Goal: Find specific page/section: Find specific page/section

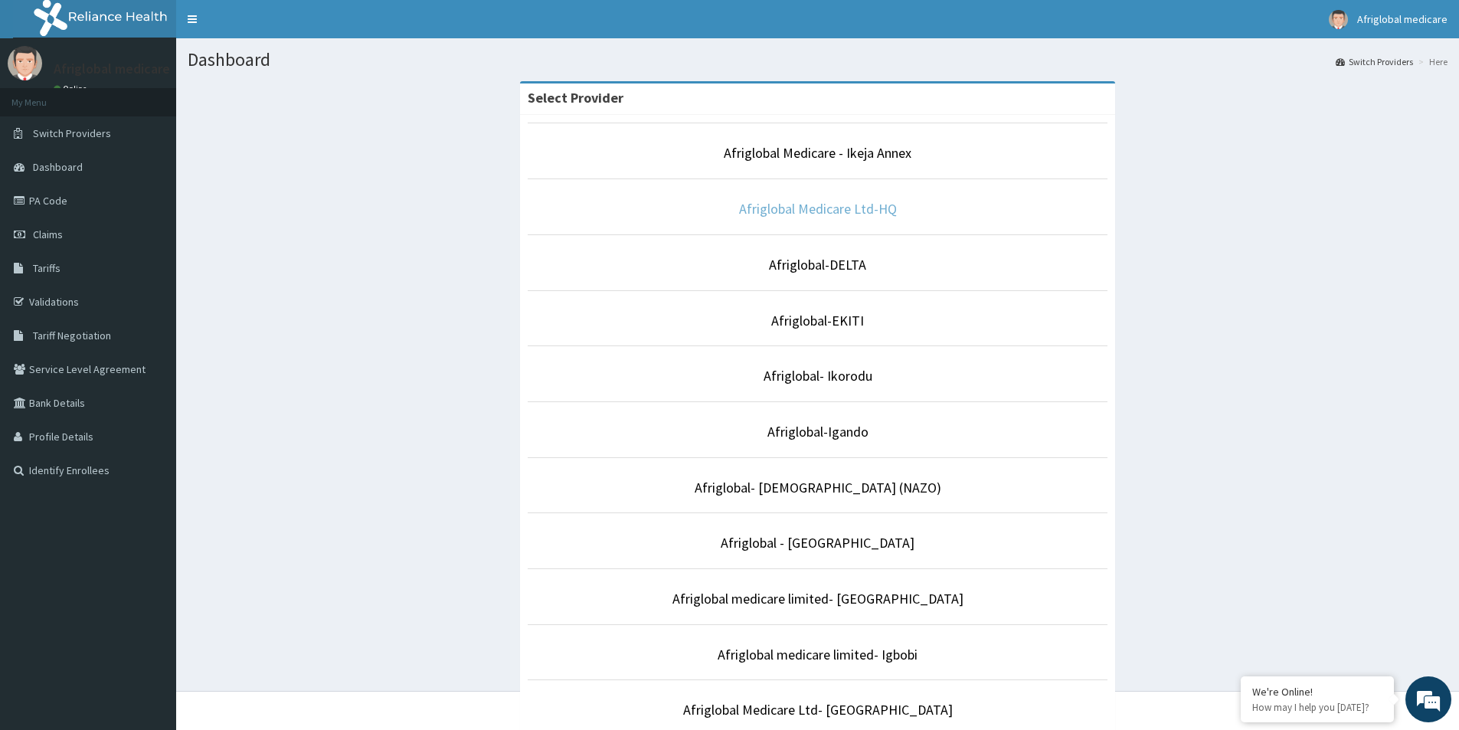
click at [785, 215] on link "Afriglobal Medicare Ltd-HQ" at bounding box center [818, 209] width 158 height 18
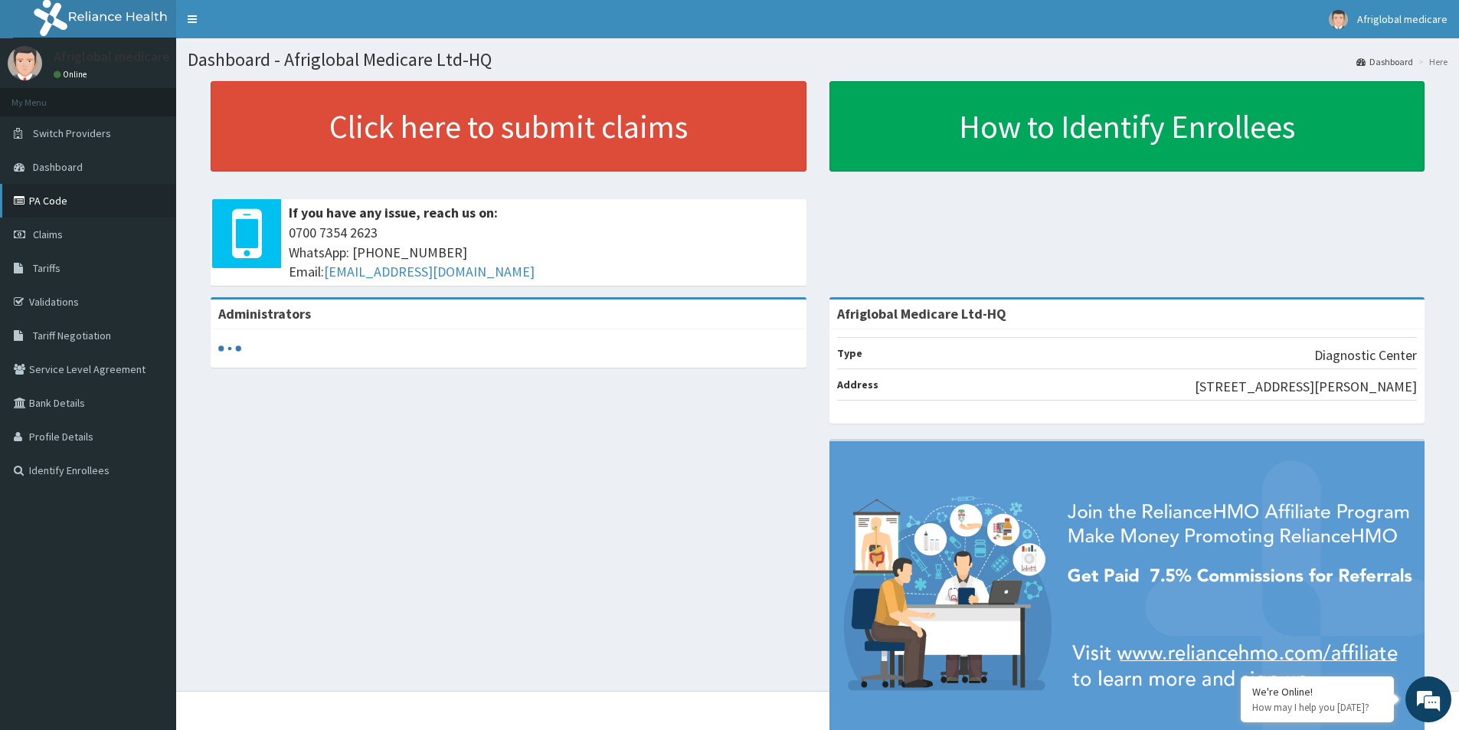
click at [105, 203] on link "PA Code" at bounding box center [88, 201] width 176 height 34
